Goal: Task Accomplishment & Management: Complete application form

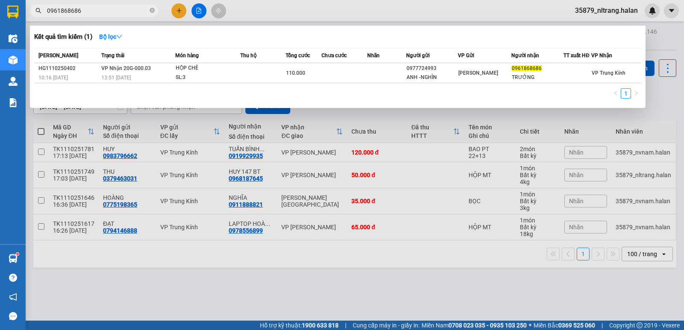
click at [88, 9] on input "0961868686" at bounding box center [97, 10] width 101 height 9
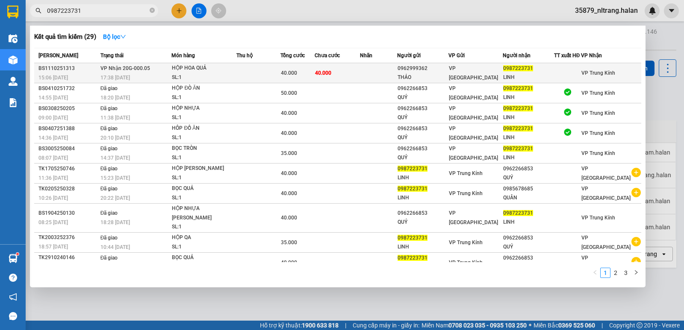
type input "0987223731"
click at [209, 79] on div "SL: 1" at bounding box center [204, 77] width 64 height 9
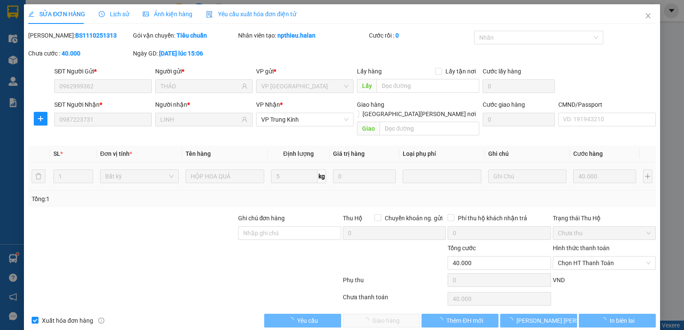
type input "0962999362"
type input "THẢO"
type input "0987223731"
type input "LINH"
type input "0"
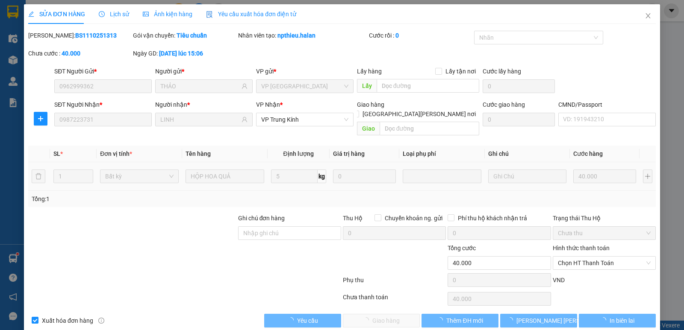
type input "40.000"
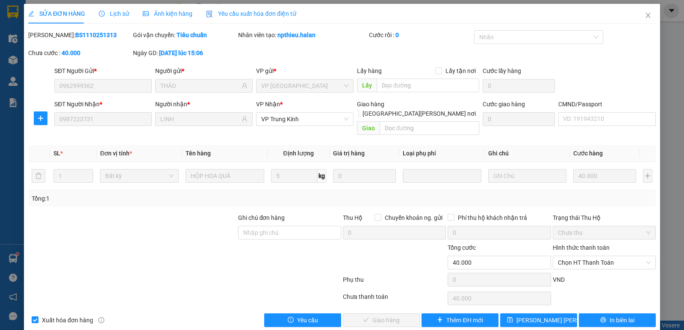
scroll to position [5, 0]
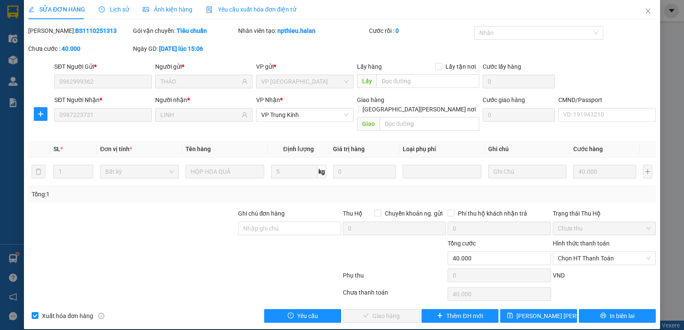
drag, startPoint x: 570, startPoint y: 244, endPoint x: 579, endPoint y: 256, distance: 15.0
click at [570, 252] on span "Chọn HT Thanh Toán" at bounding box center [604, 258] width 93 height 13
click at [582, 265] on div "Tại văn phòng" at bounding box center [598, 265] width 92 height 9
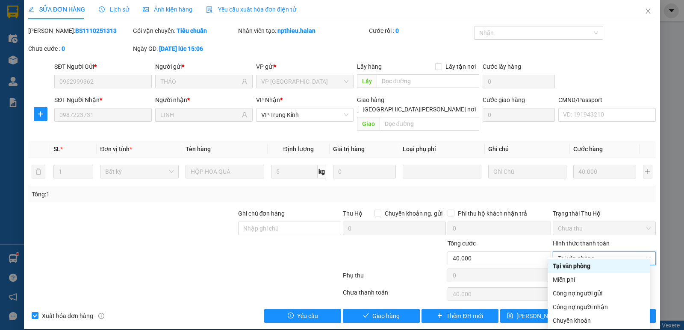
type input "0"
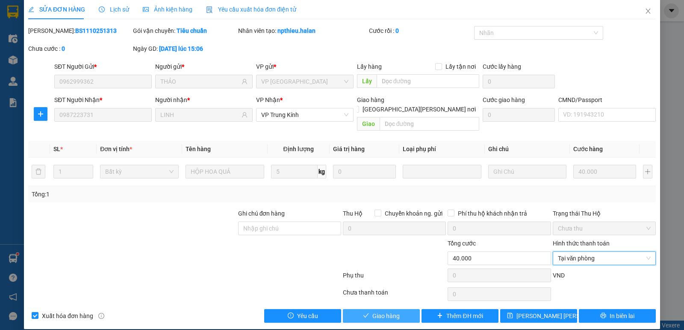
click at [390, 311] on span "Giao hàng" at bounding box center [385, 315] width 27 height 9
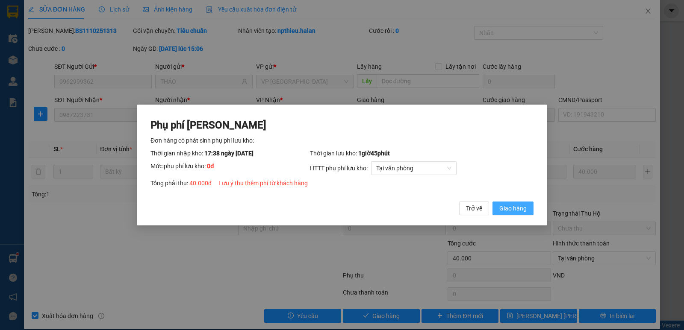
click at [516, 209] on span "Giao hàng" at bounding box center [512, 208] width 27 height 9
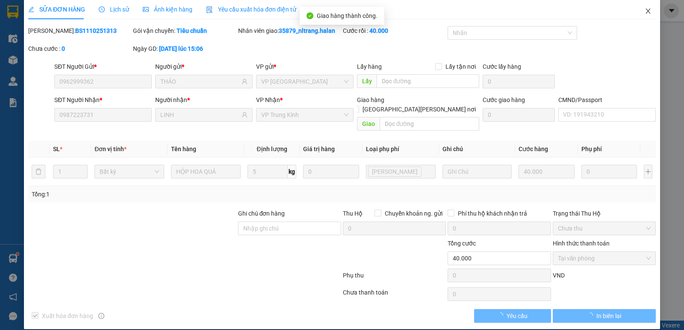
scroll to position [0, 0]
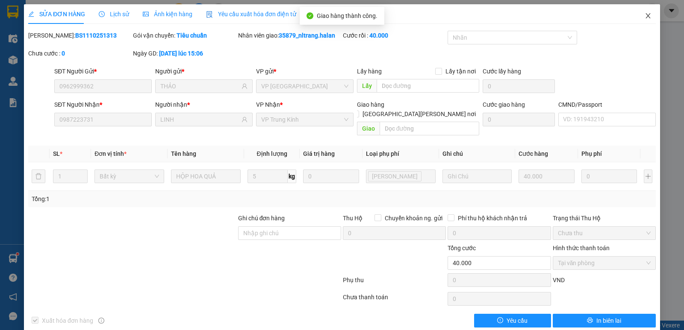
click at [649, 18] on span "Close" at bounding box center [648, 16] width 24 height 24
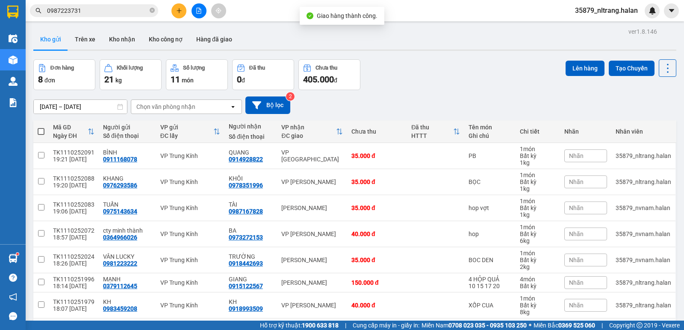
click at [100, 3] on div "Kết quả [PERSON_NAME] ( 29 ) Bộ lọc Mã ĐH Trạng thái Món hàng Thu hộ Tổng [PERS…" at bounding box center [83, 10] width 167 height 15
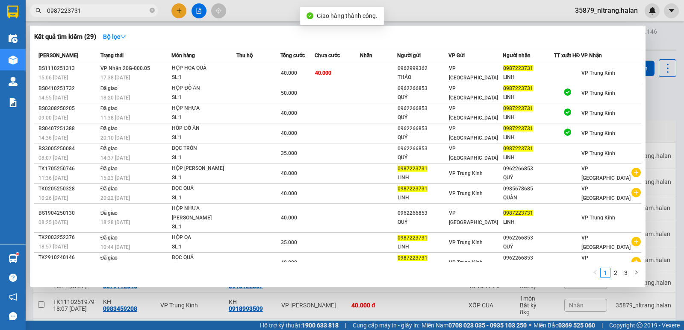
click at [98, 10] on input "0987223731" at bounding box center [97, 10] width 101 height 9
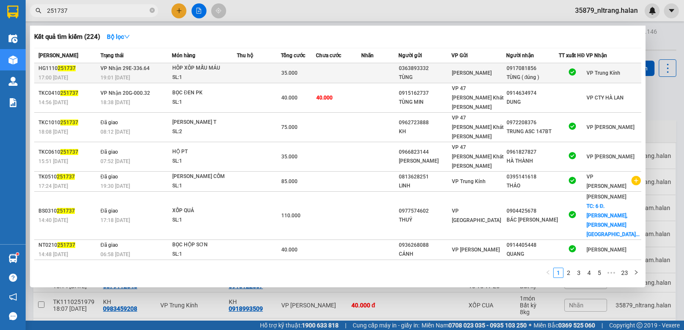
type input "251737"
click at [168, 70] on td "[PERSON_NAME] 29E-336.64 19:01 [DATE]" at bounding box center [134, 73] width 73 height 20
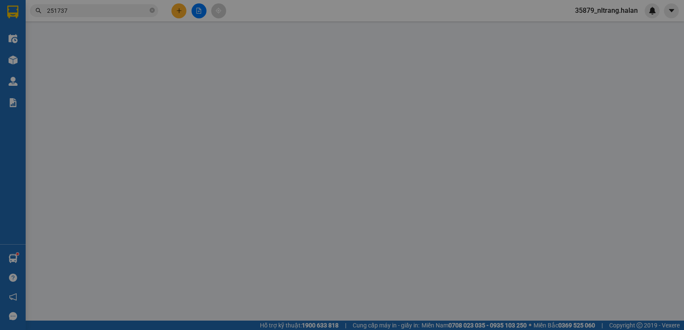
type input "0363893332"
type input "TÙNG"
type input "0917081856"
type input "TÙNG ( đúng )"
type input "0"
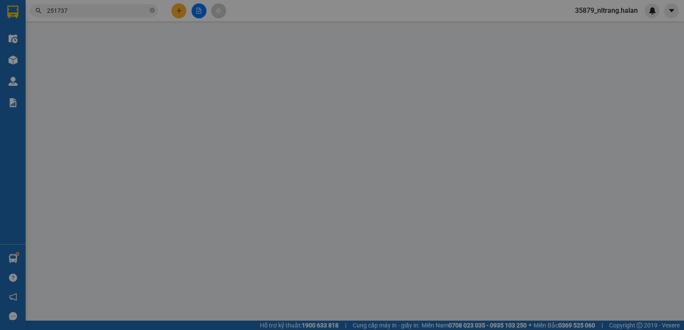
type input "35.000"
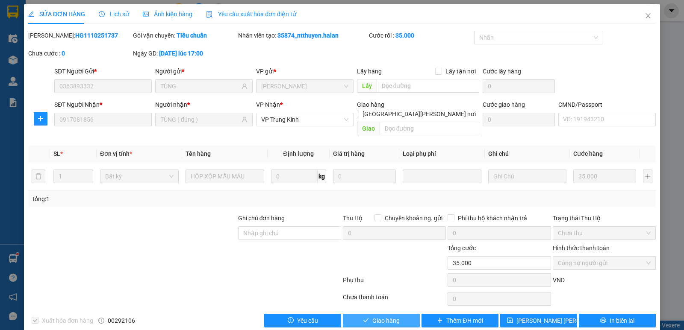
scroll to position [5, 0]
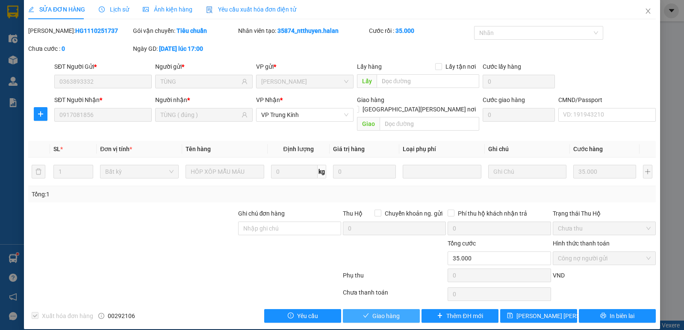
click at [394, 311] on span "Giao hàng" at bounding box center [385, 315] width 27 height 9
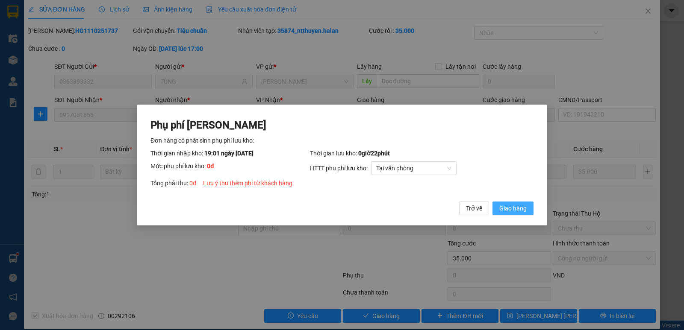
click at [523, 208] on span "Giao hàng" at bounding box center [512, 208] width 27 height 9
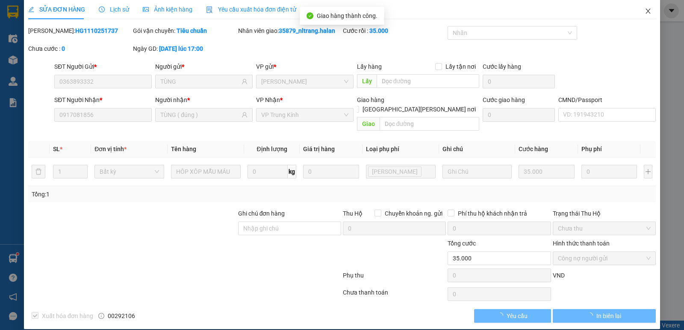
click at [645, 12] on icon "close" at bounding box center [647, 11] width 5 height 5
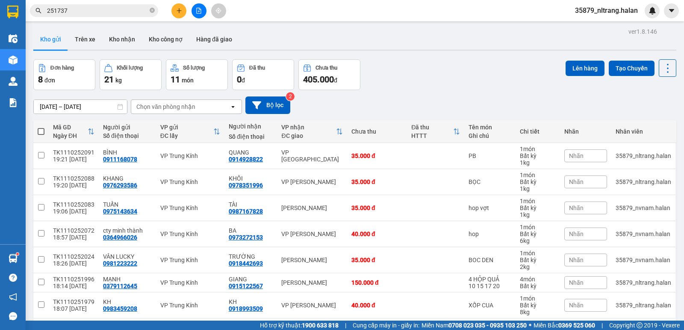
click at [664, 101] on div "[DATE] – [DATE] Press the down arrow key to interact with the calendar and sele…" at bounding box center [354, 106] width 643 height 18
click at [662, 72] on icon at bounding box center [667, 68] width 12 height 12
click at [650, 121] on span "Làm mới" at bounding box center [649, 122] width 24 height 9
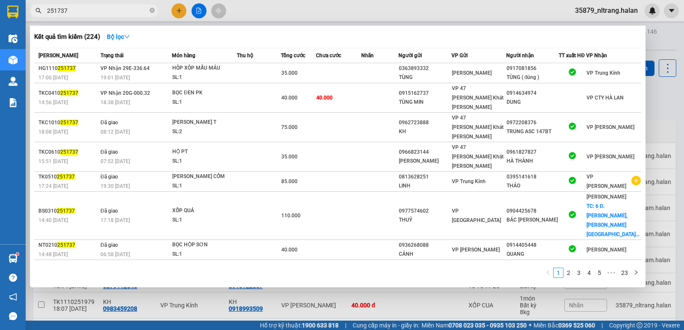
click at [111, 11] on input "251737" at bounding box center [97, 10] width 101 height 9
drag, startPoint x: 111, startPoint y: 11, endPoint x: 105, endPoint y: 14, distance: 6.7
click at [110, 11] on input "251737" at bounding box center [97, 10] width 101 height 9
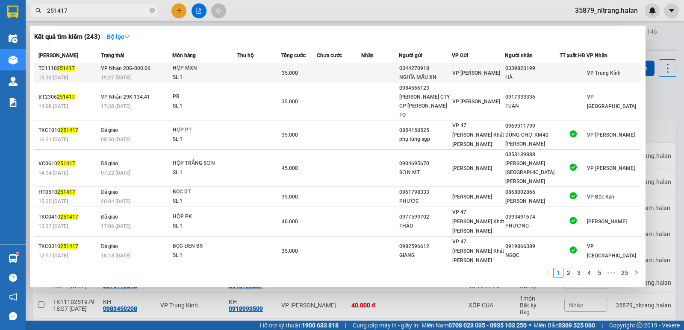
type input "251417"
click at [255, 75] on td at bounding box center [259, 73] width 44 height 20
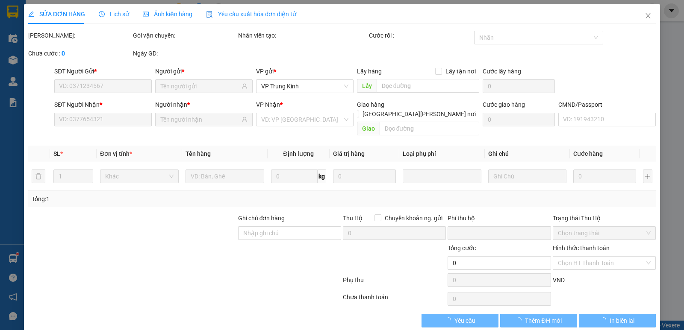
type input "0344270918"
type input "NGHĨA MẪU XN"
type input "0339823199"
type input "HÀ"
type input "0"
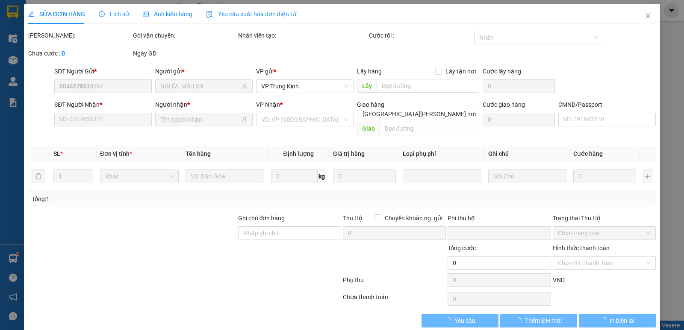
type input "35.000"
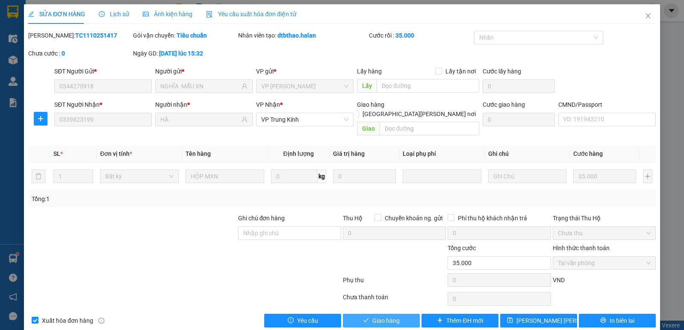
click at [394, 316] on span "Giao hàng" at bounding box center [385, 320] width 27 height 9
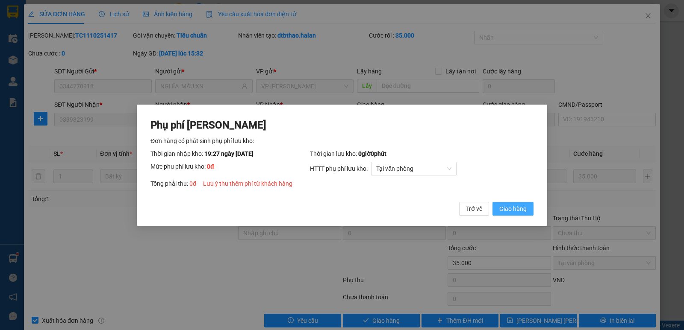
click at [516, 210] on span "Giao hàng" at bounding box center [512, 208] width 27 height 9
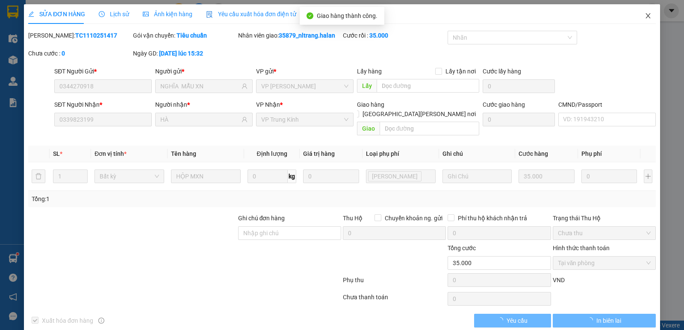
click at [644, 18] on icon "close" at bounding box center [647, 15] width 7 height 7
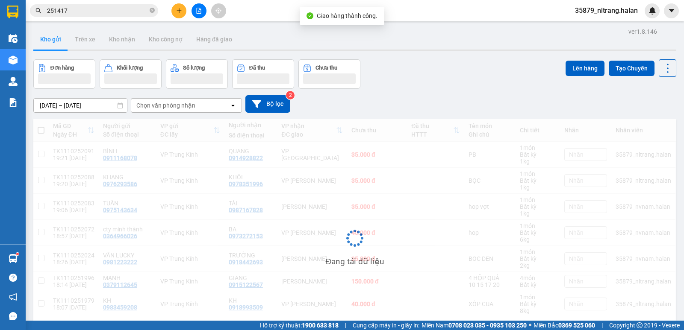
click at [92, 9] on input "251417" at bounding box center [97, 10] width 101 height 9
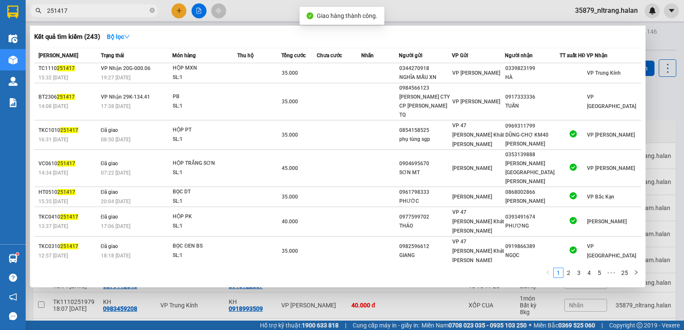
click at [92, 9] on input "251417" at bounding box center [97, 10] width 101 height 9
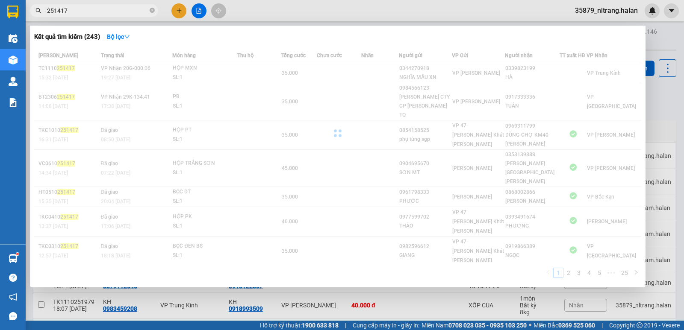
click at [92, 9] on input "251417" at bounding box center [97, 10] width 101 height 9
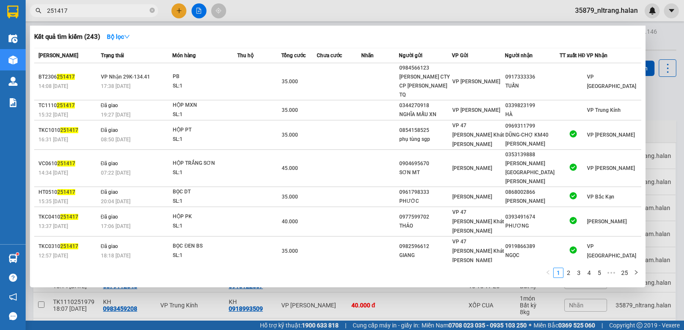
click at [92, 9] on input "251417" at bounding box center [97, 10] width 101 height 9
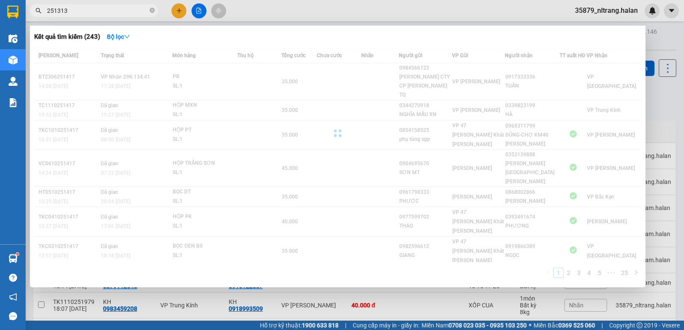
click at [88, 15] on input "251313" at bounding box center [97, 10] width 101 height 9
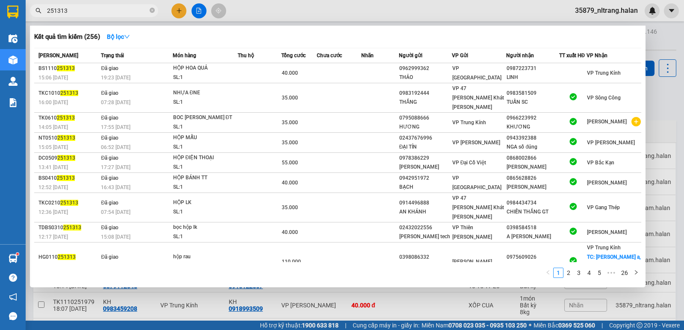
click at [88, 15] on input "251313" at bounding box center [97, 10] width 101 height 9
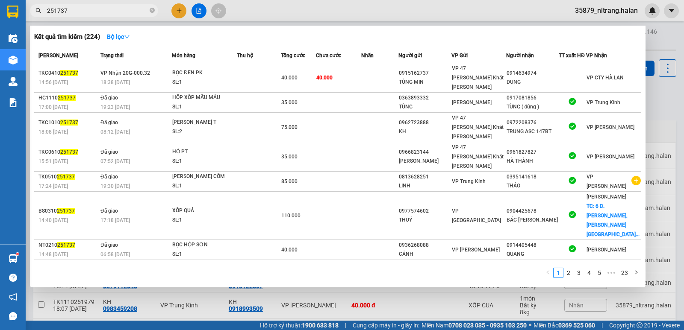
type input "251737"
click at [348, 11] on div at bounding box center [342, 165] width 684 height 330
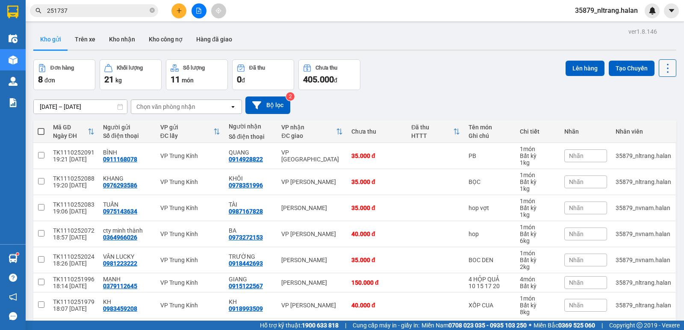
drag, startPoint x: 659, startPoint y: 65, endPoint x: 660, endPoint y: 73, distance: 7.7
click at [661, 68] on icon at bounding box center [667, 68] width 12 height 12
click at [645, 134] on div "Nhân viên" at bounding box center [643, 131] width 56 height 7
click at [658, 69] on button at bounding box center [667, 68] width 18 height 18
click at [651, 121] on span "Làm mới" at bounding box center [649, 122] width 24 height 9
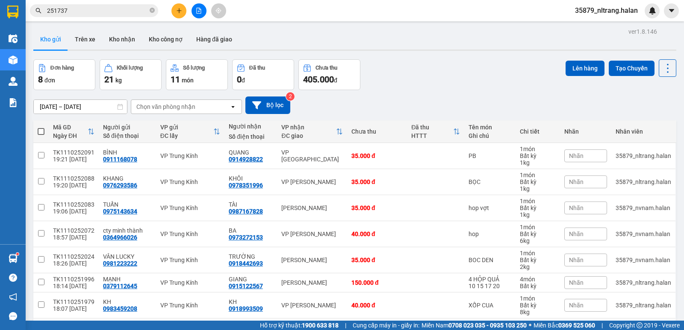
scroll to position [59, 0]
